Goal: Complete application form

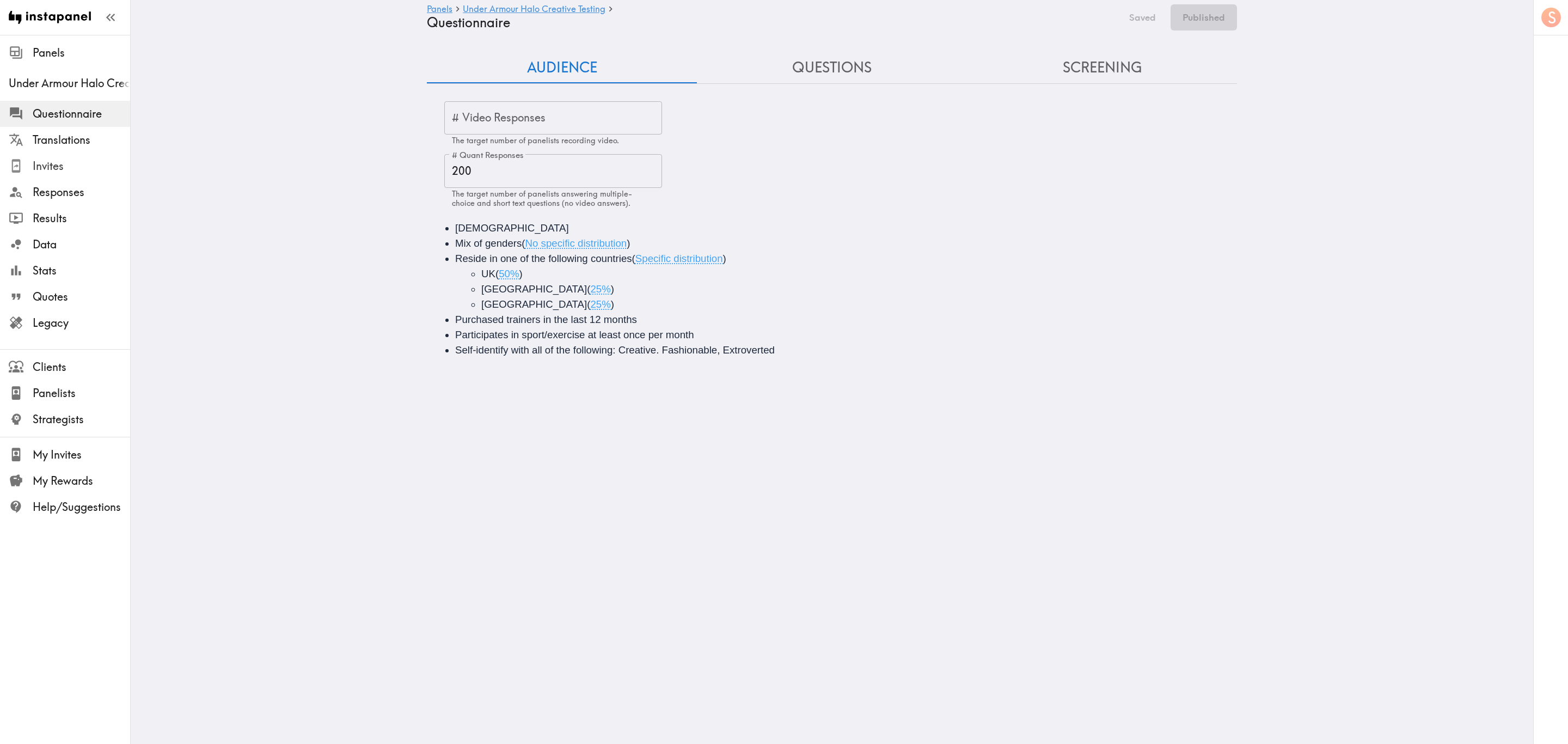
click at [89, 162] on span "Invites" at bounding box center [82, 166] width 98 height 15
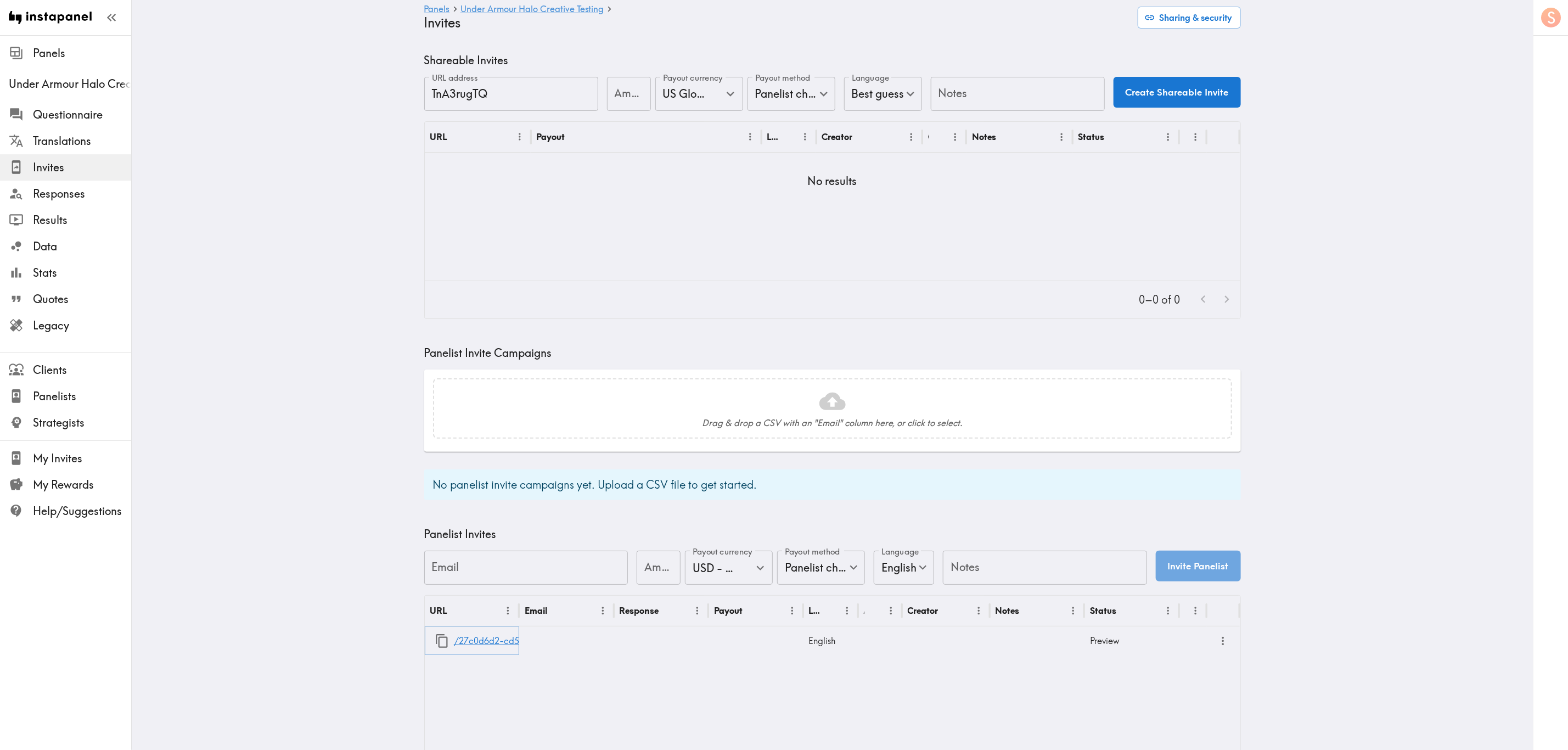
click at [435, 453] on icon "button" at bounding box center [442, 640] width 14 height 14
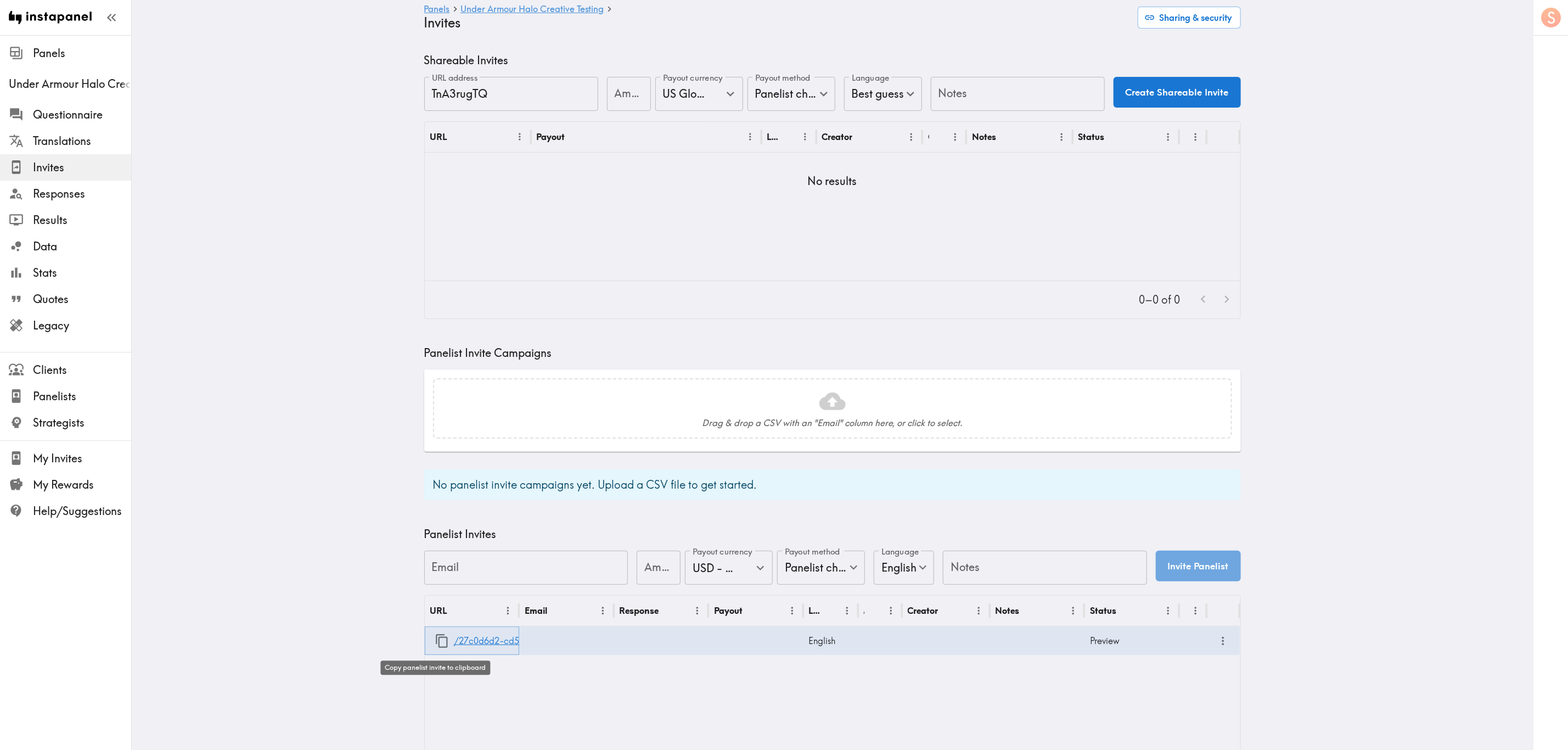
click at [436, 453] on icon "button" at bounding box center [442, 641] width 12 height 14
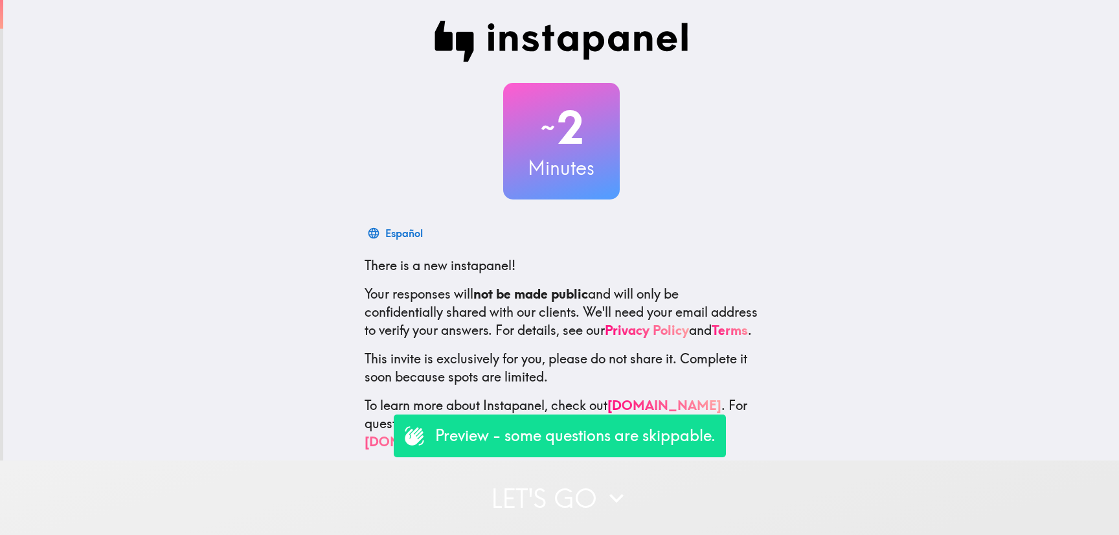
click at [576, 516] on button "Let's go" at bounding box center [559, 498] width 1119 height 74
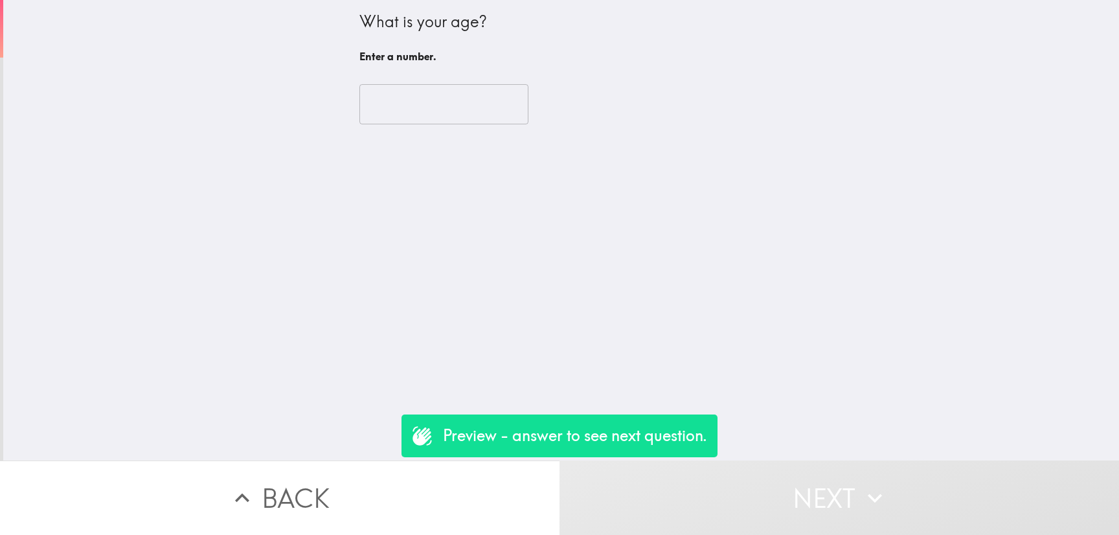
click at [417, 96] on input "number" at bounding box center [443, 104] width 169 height 40
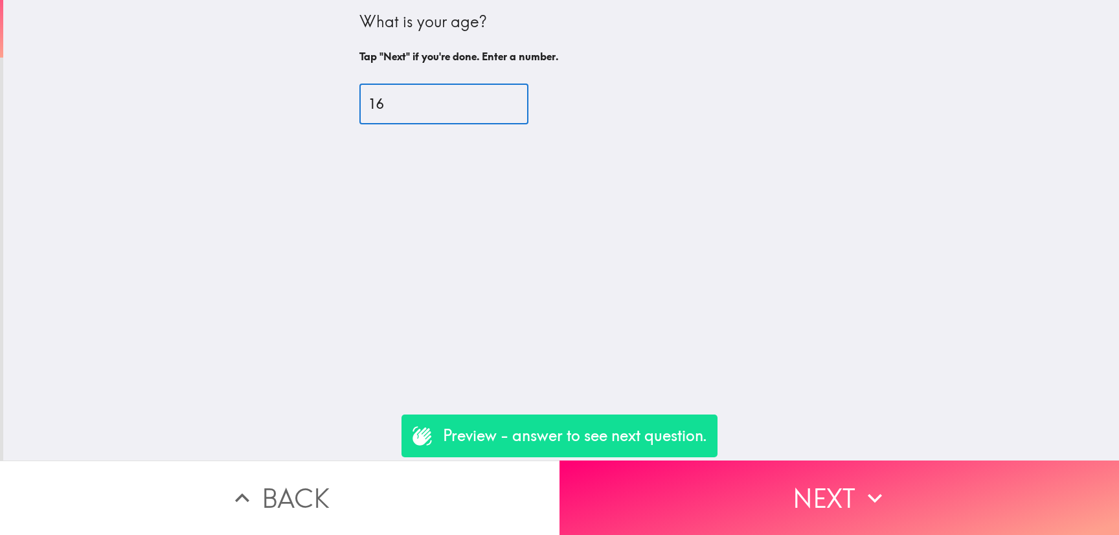
type input "16"
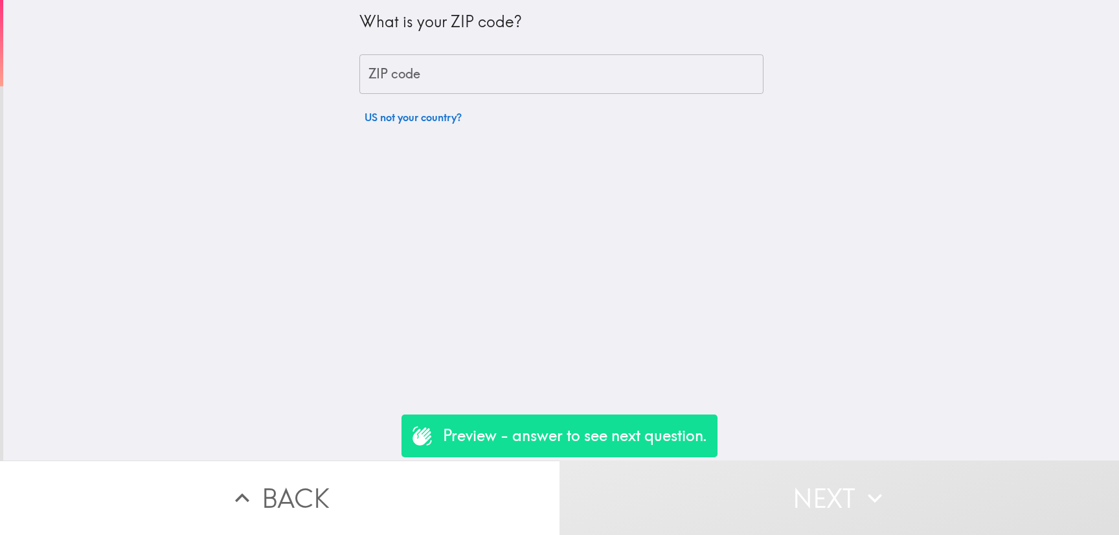
click at [486, 62] on input "ZIP code" at bounding box center [561, 74] width 404 height 40
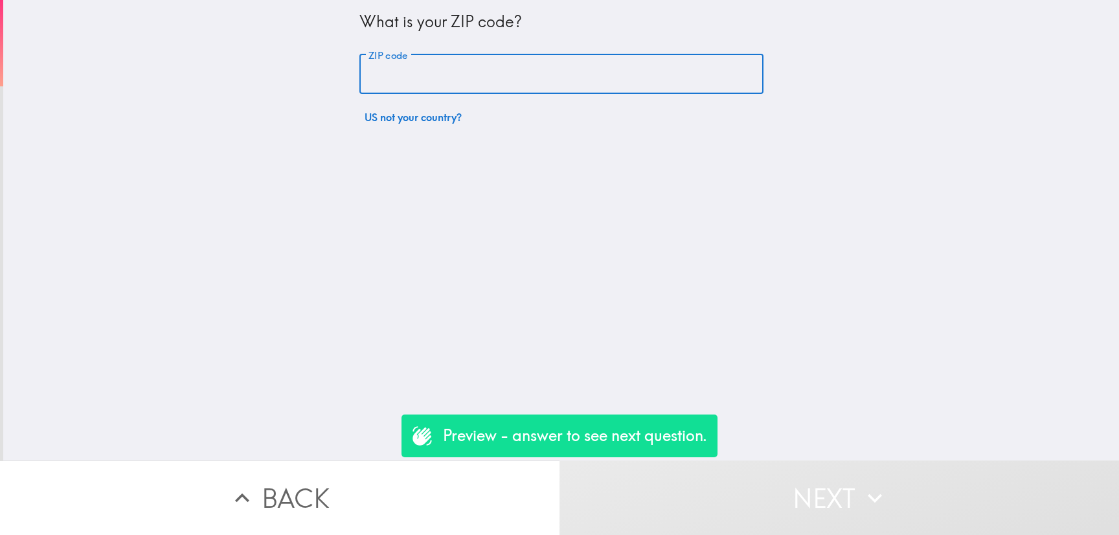
paste input "https://instapanel.com/invites/27c0d6d2-cd52-4912-a8fd-f6703d863962"
type input "https://instapanel.com/invites/27c0d6d2-cd52-4912-a8fd-f6703d863962"
